Goal: Transaction & Acquisition: Subscribe to service/newsletter

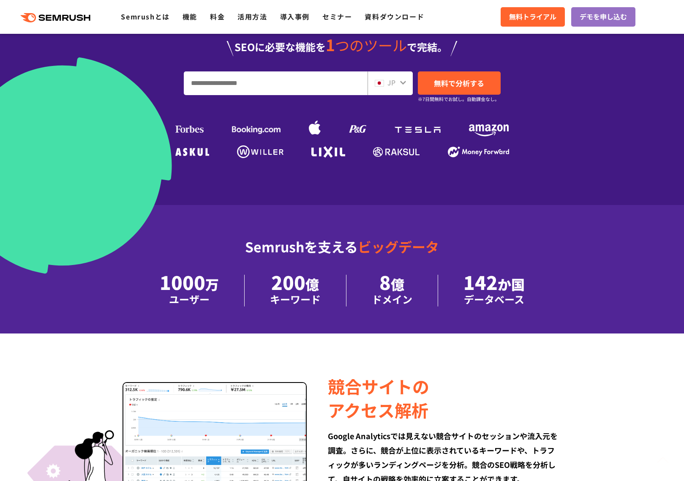
scroll to position [253, 0]
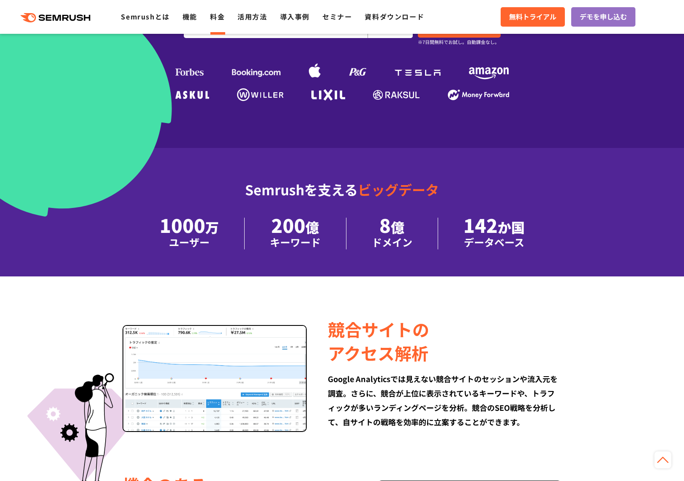
click at [217, 15] on link "料金" at bounding box center [217, 16] width 15 height 10
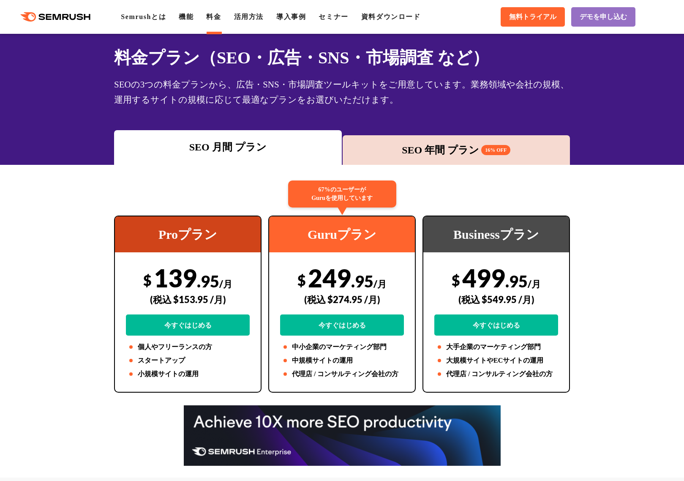
scroll to position [42, 0]
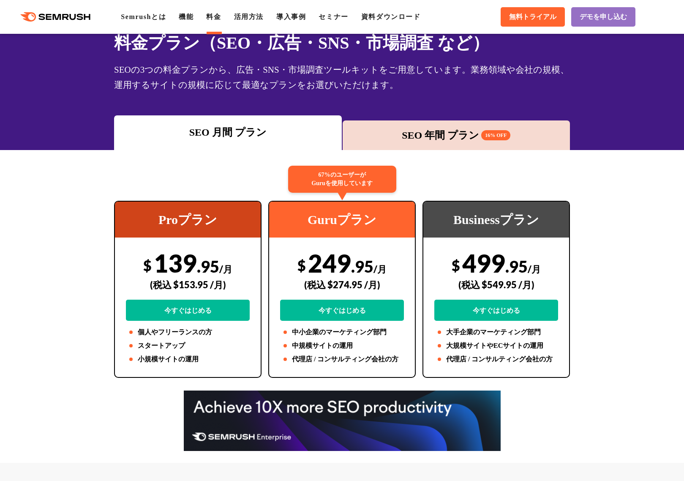
click at [458, 131] on div "SEO 年間 プラン 16% OFF" at bounding box center [456, 135] width 219 height 15
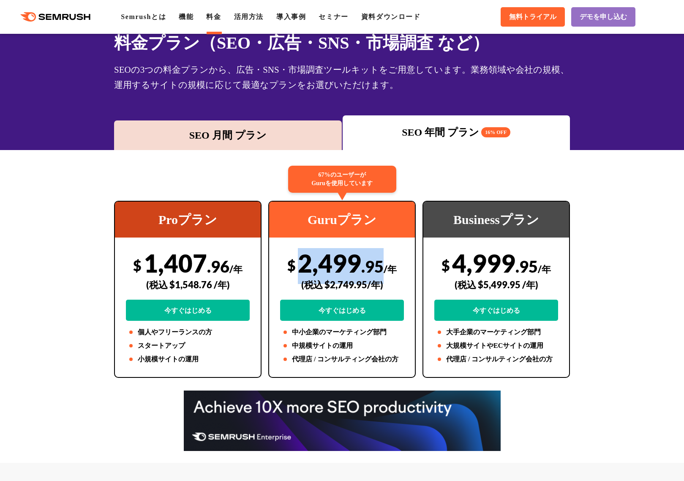
drag, startPoint x: 383, startPoint y: 263, endPoint x: 299, endPoint y: 261, distance: 83.6
click at [299, 261] on div "$ 2,499 .95 /年 (税込 $2,749.95/年) 今すぐはじめる" at bounding box center [342, 284] width 124 height 73
copy div "2,499 .95"
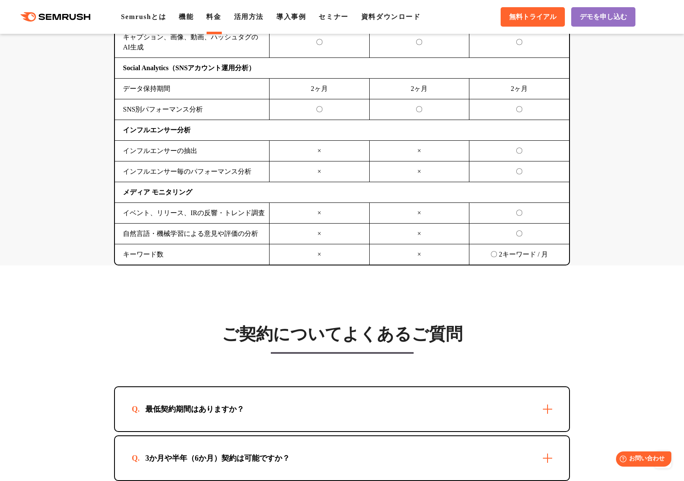
scroll to position [2111, 0]
